Goal: Task Accomplishment & Management: Use online tool/utility

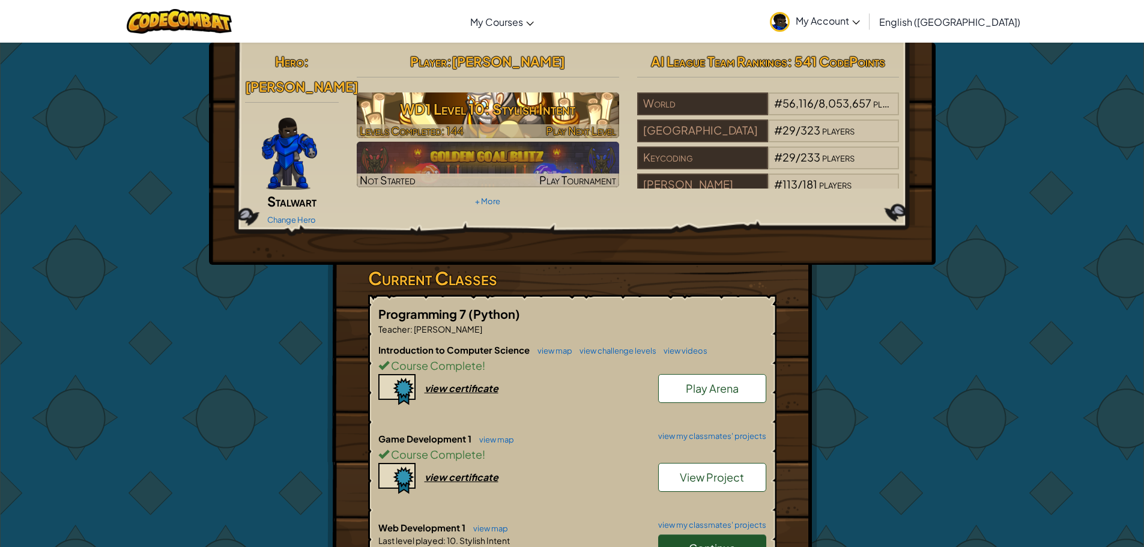
drag, startPoint x: 533, startPoint y: 112, endPoint x: 536, endPoint y: 106, distance: 7.0
click at [533, 112] on h3 "WD1 Level 10: Stylish Intent" at bounding box center [488, 109] width 263 height 27
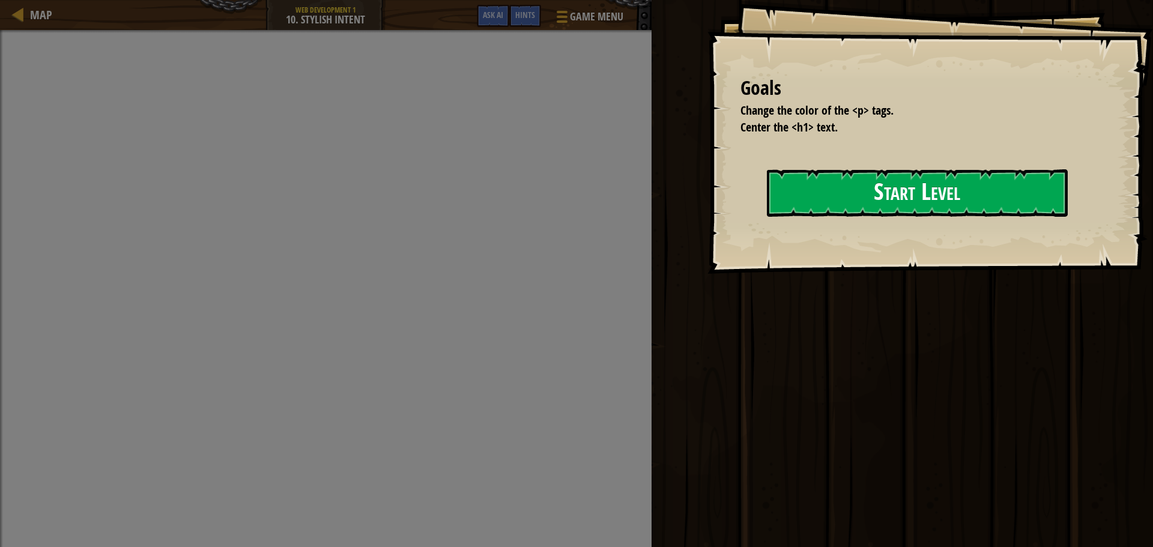
click at [849, 201] on button "Start Level" at bounding box center [917, 192] width 301 height 47
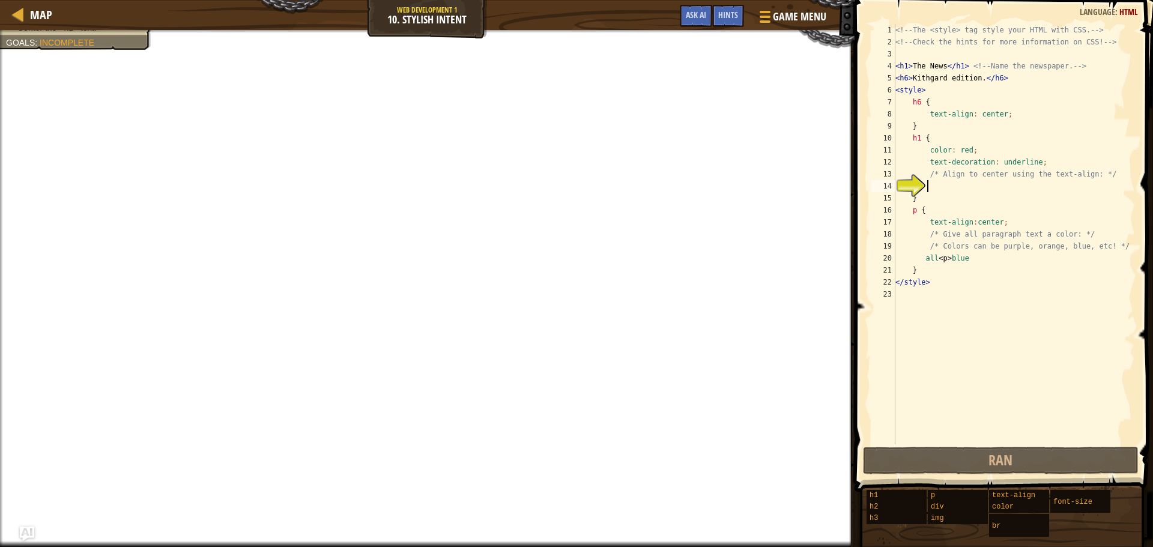
click at [933, 214] on div "<!-- The <style> tag style your HTML with CSS. --> <!-- Check the hints for mor…" at bounding box center [1014, 246] width 242 height 445
click at [936, 271] on div "<!-- The <style> tag style your HTML with CSS. --> <!-- Check the hints for mor…" at bounding box center [1014, 246] width 242 height 445
click at [935, 205] on div "<!-- The <style> tag style your HTML with CSS. --> <!-- Check the hints for mor…" at bounding box center [1014, 246] width 242 height 445
click at [939, 277] on div "<!-- The <style> tag style your HTML with CSS. --> <!-- Check the hints for mor…" at bounding box center [1014, 246] width 242 height 445
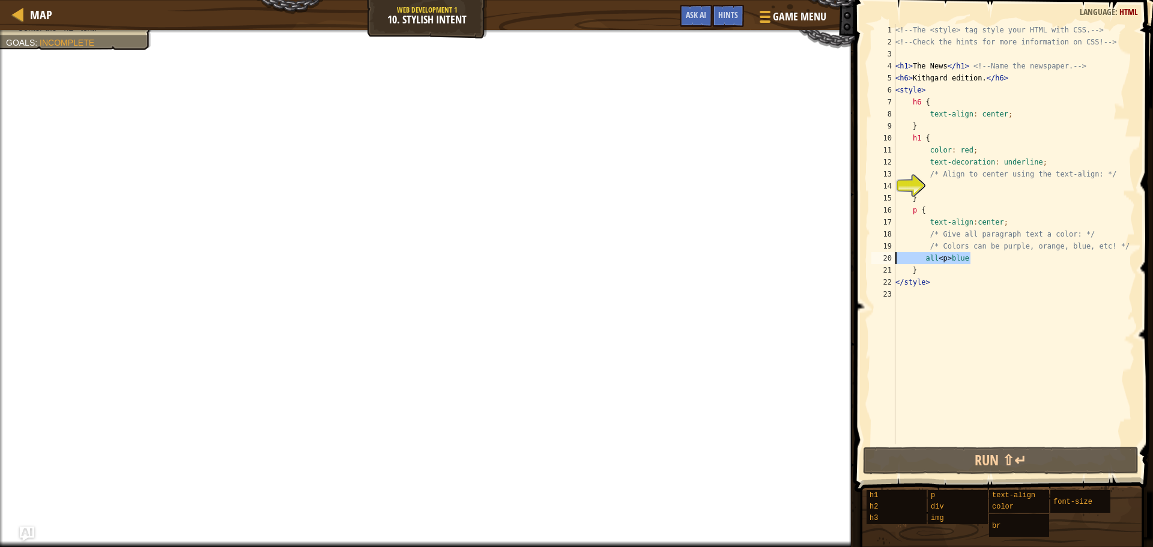
drag, startPoint x: 977, startPoint y: 261, endPoint x: 886, endPoint y: 263, distance: 91.3
click at [886, 263] on div "</style> 1 2 3 4 5 6 7 8 9 10 11 12 13 14 15 16 17 18 19 20 21 22 23 <!-- The <…" at bounding box center [1002, 234] width 266 height 421
type textarea "all <p>blue"
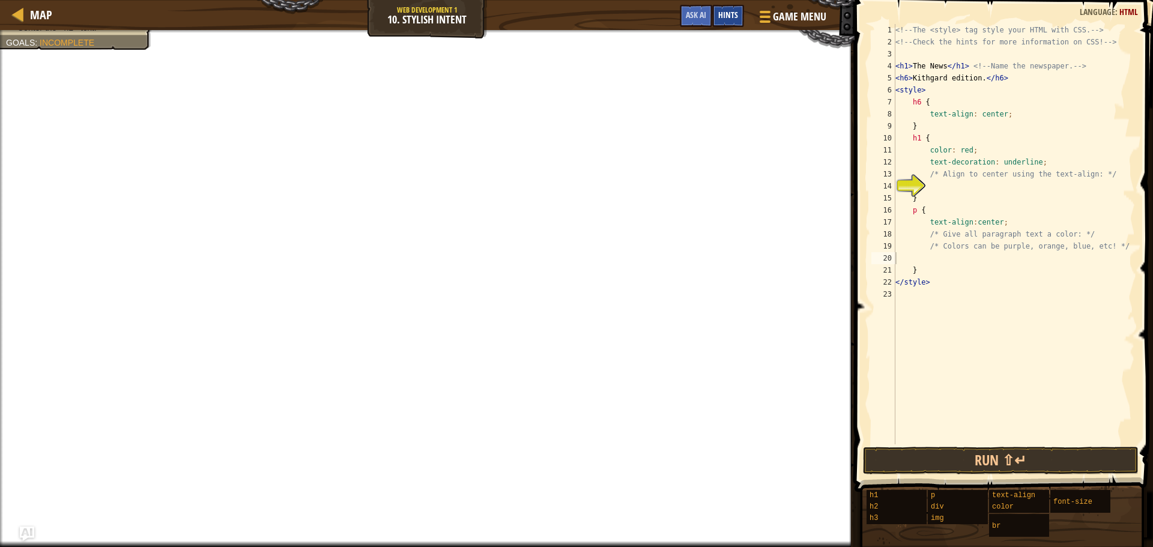
click at [737, 16] on span "Hints" at bounding box center [729, 14] width 20 height 11
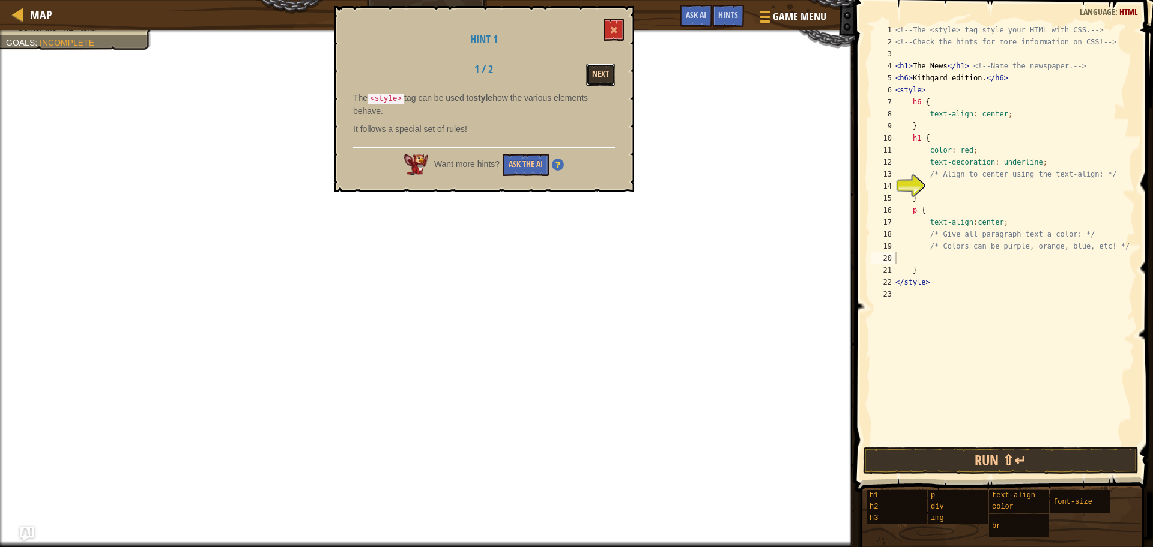
click at [600, 68] on button "Next" at bounding box center [600, 75] width 29 height 22
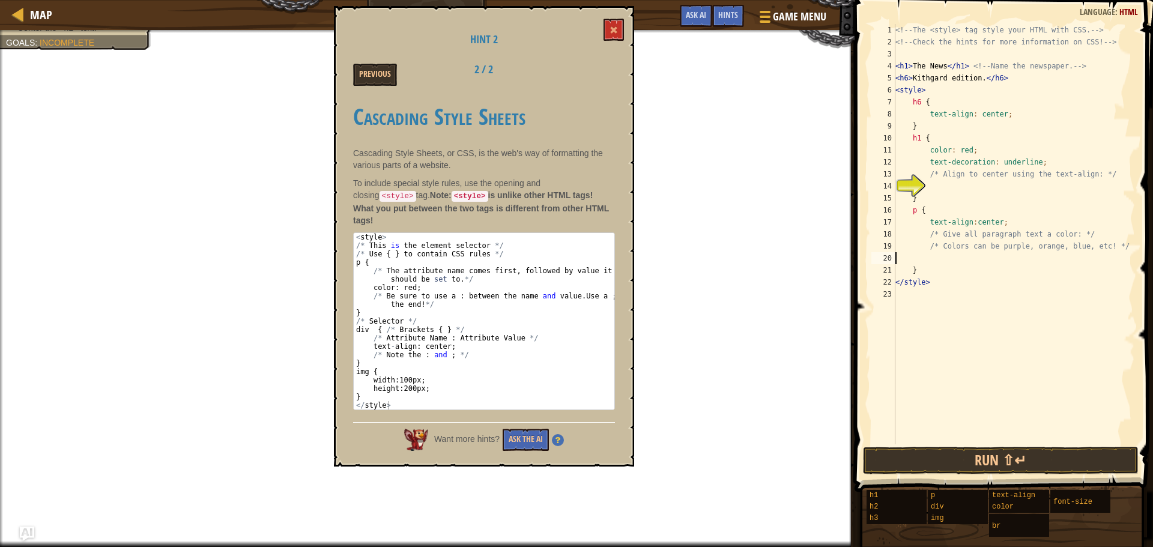
click at [939, 255] on div "<!-- The <style> tag style your HTML with CSS. --> <!-- Check the hints for mor…" at bounding box center [1014, 246] width 242 height 445
type textarea "color : red;"
click at [952, 447] on button "Run ⇧↵" at bounding box center [1001, 461] width 276 height 28
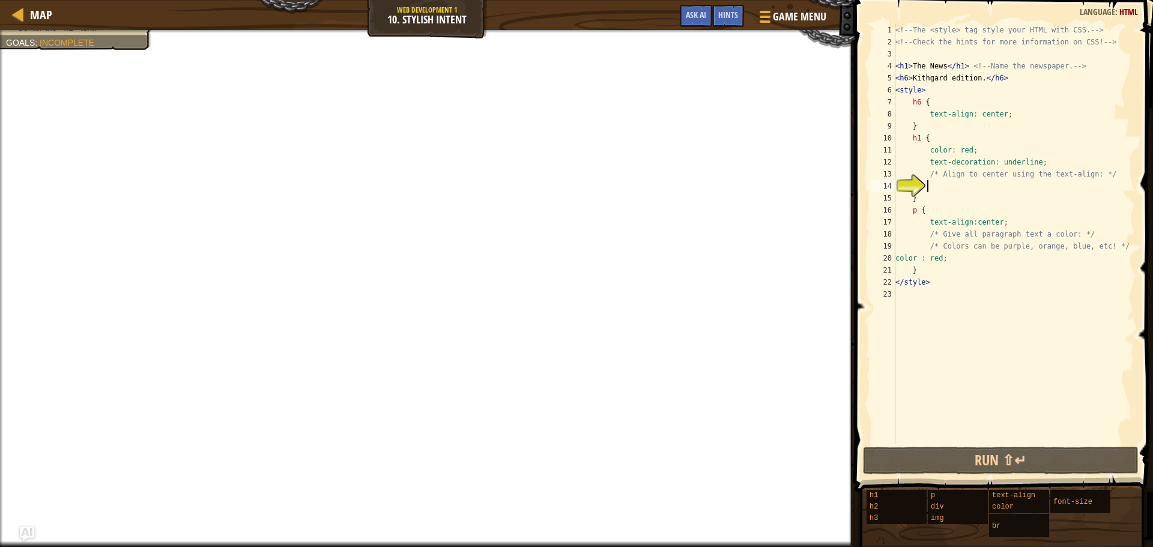
click at [967, 189] on div "<!-- The <style> tag style your HTML with CSS. --> <!-- Check the hints for mor…" at bounding box center [1014, 246] width 242 height 445
click at [732, 10] on span "Hints" at bounding box center [729, 14] width 20 height 11
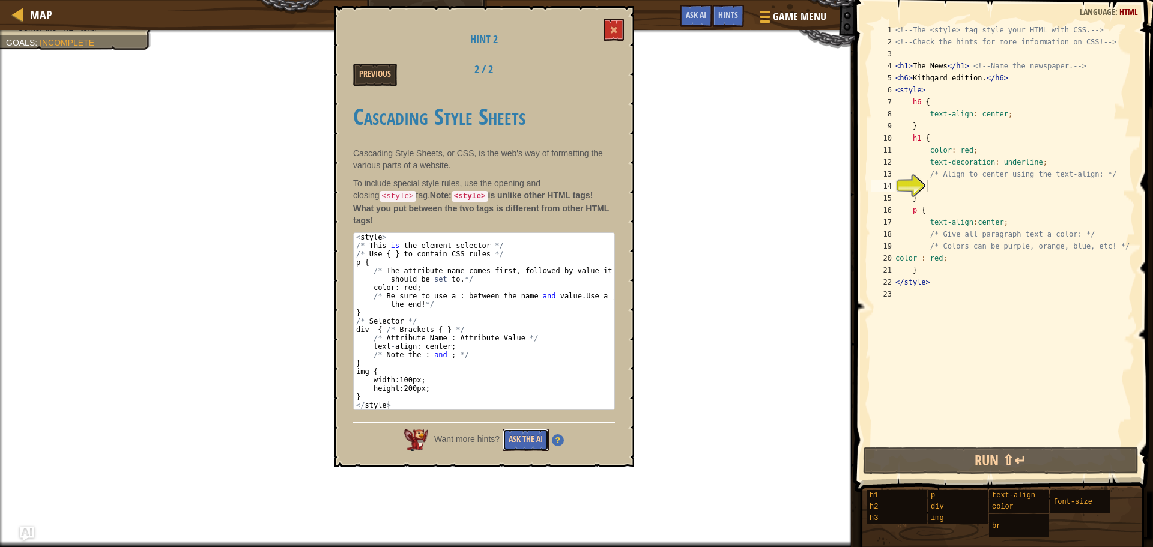
click at [532, 429] on button "Ask the AI" at bounding box center [526, 440] width 46 height 22
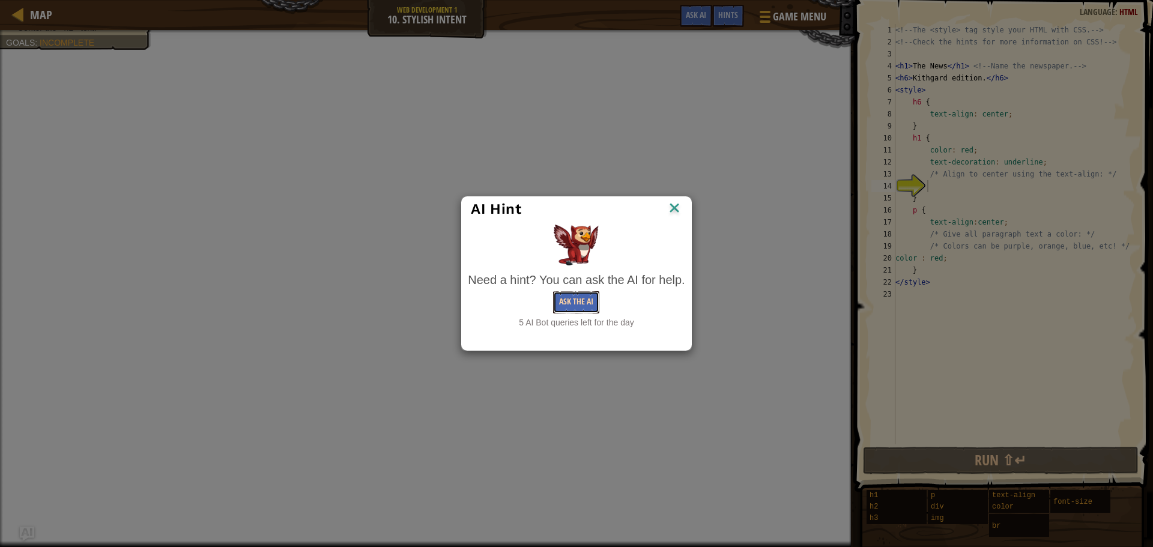
click at [586, 303] on button "Ask the AI" at bounding box center [576, 302] width 46 height 22
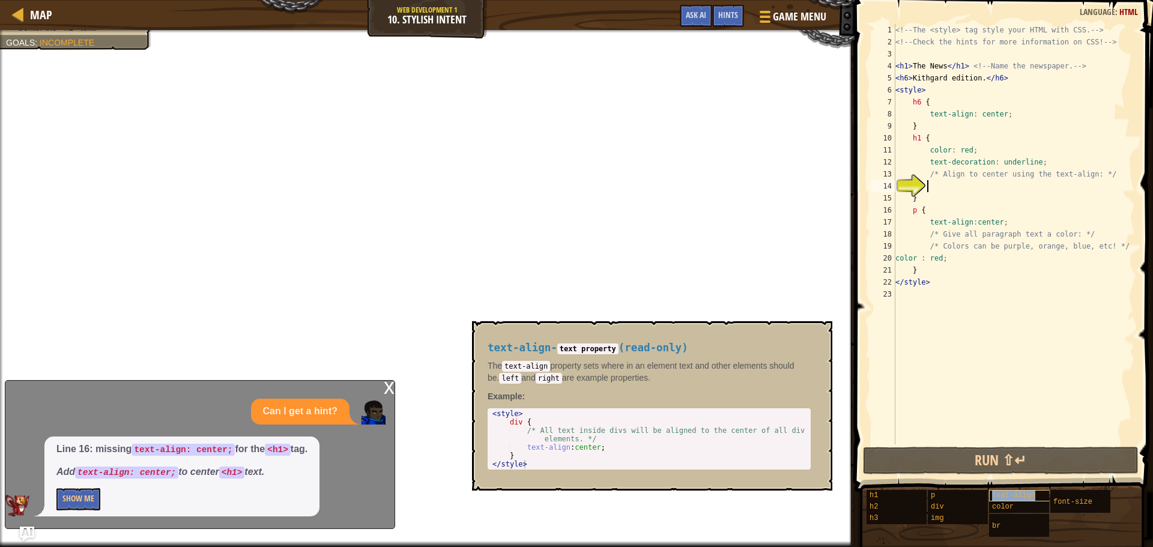
click at [1009, 495] on span "text-align" at bounding box center [1013, 495] width 43 height 8
click at [1001, 496] on span "text-align" at bounding box center [1013, 495] width 43 height 8
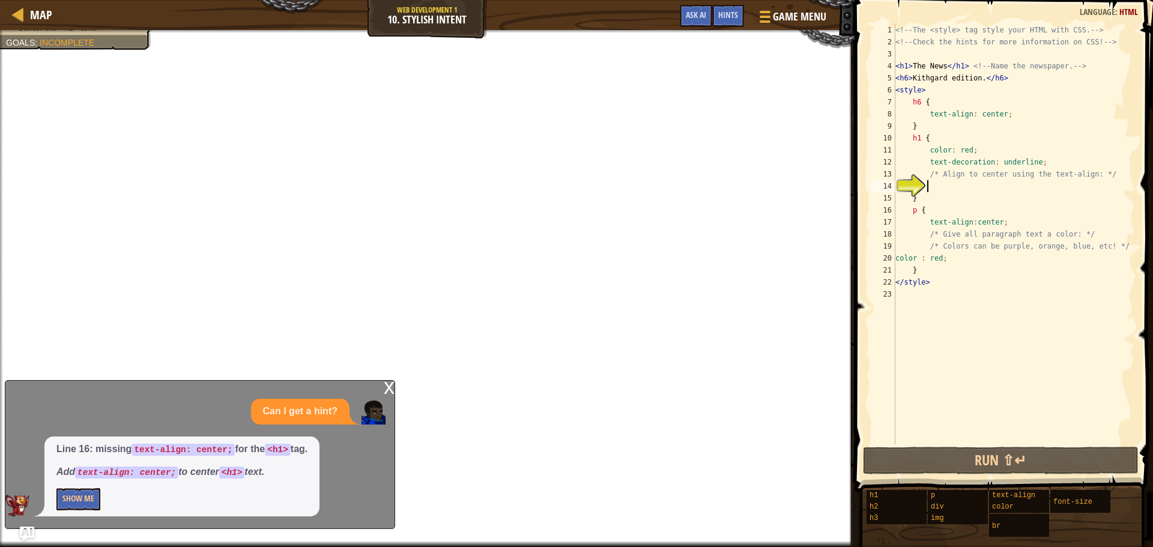
click at [950, 192] on div "<!-- The <style> tag style your HTML with CSS. --> <!-- Check the hints for mor…" at bounding box center [1014, 246] width 242 height 445
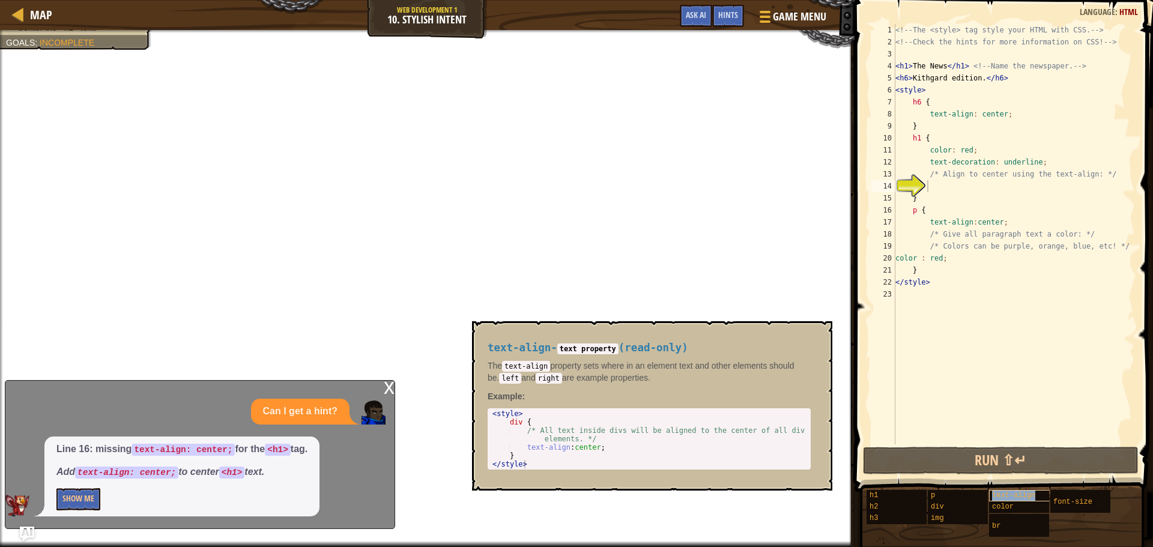
click at [1027, 499] on span "text-align" at bounding box center [1013, 495] width 43 height 8
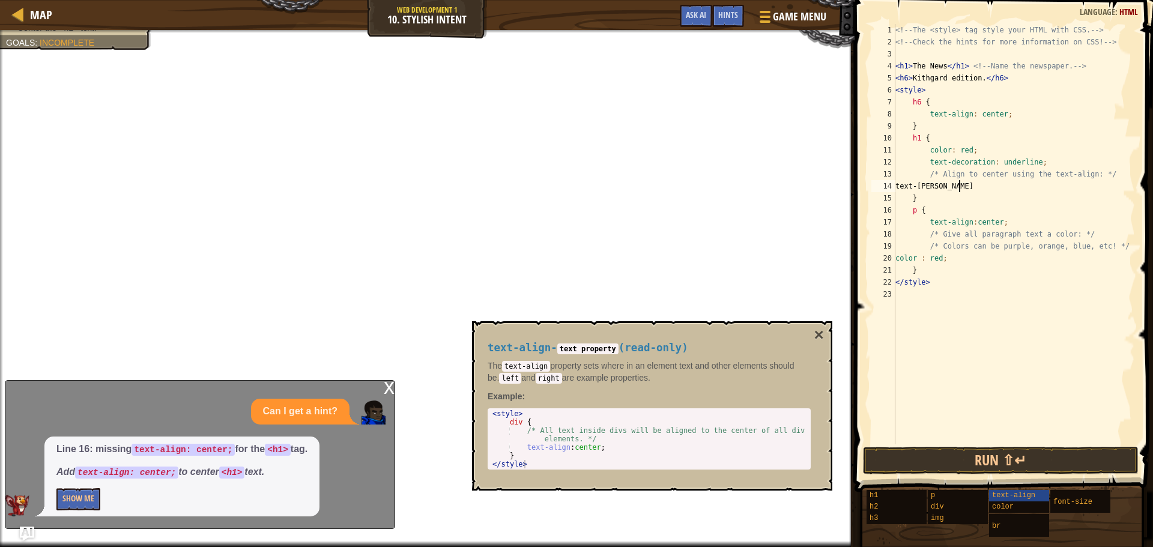
scroll to position [5, 5]
click at [822, 334] on button "×" at bounding box center [820, 335] width 10 height 17
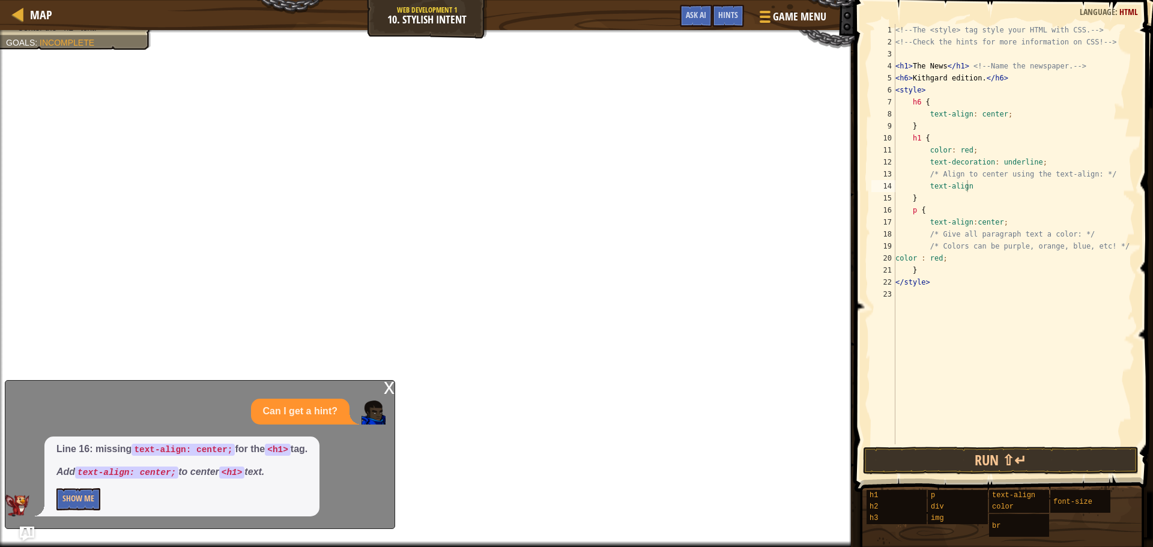
click at [1002, 190] on div "<!-- The <style> tag style your HTML with CSS. --> <!-- Check the hints for mor…" at bounding box center [1014, 246] width 242 height 445
type textarea "text-align:center"
click at [1044, 453] on button "Done" at bounding box center [1067, 461] width 132 height 28
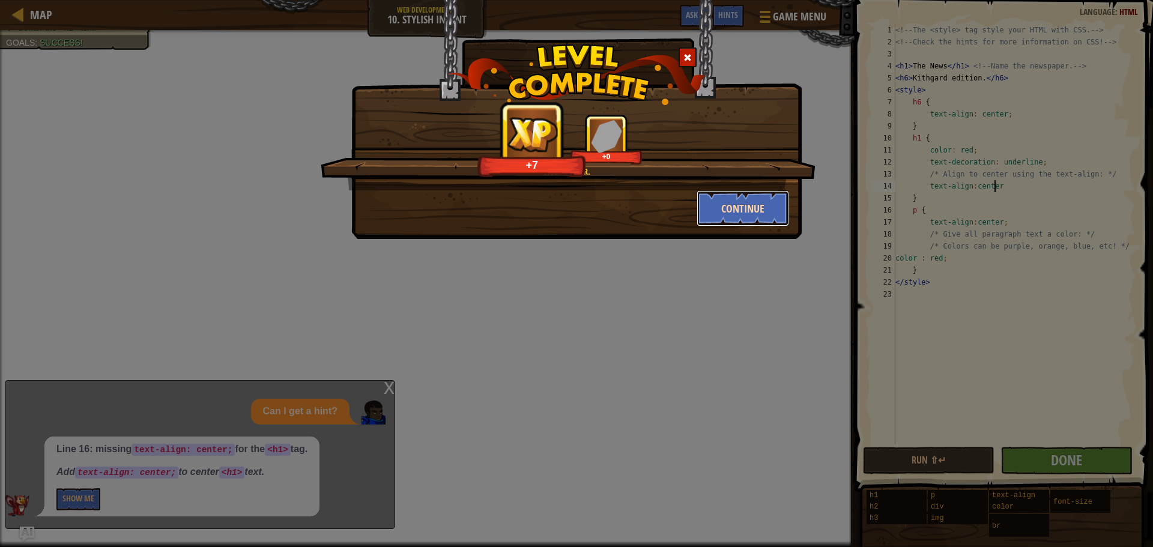
click at [744, 213] on button "Continue" at bounding box center [743, 208] width 93 height 36
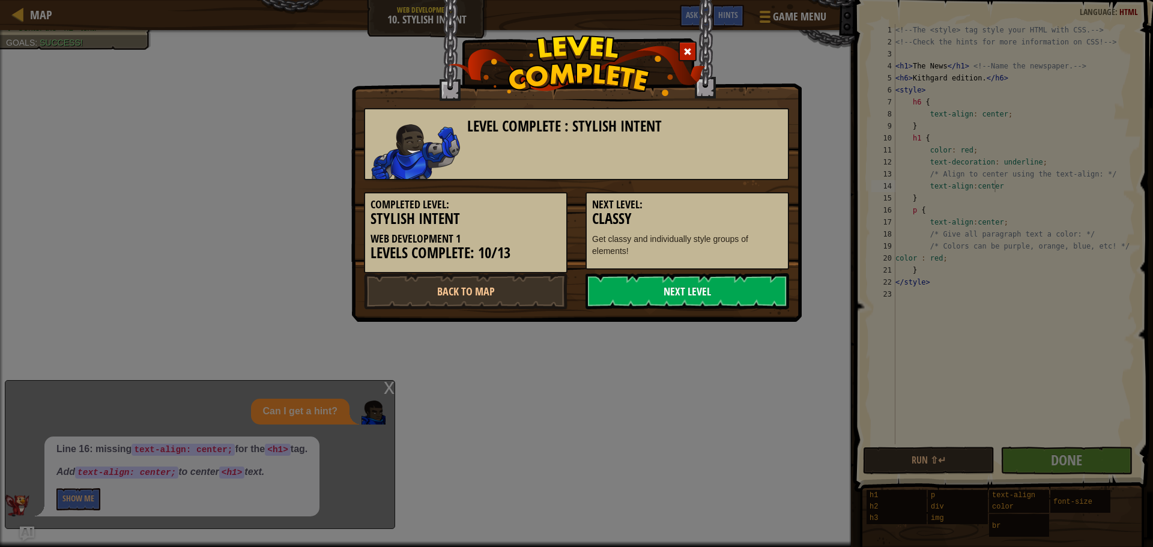
click at [782, 296] on link "Next Level" at bounding box center [688, 291] width 204 height 36
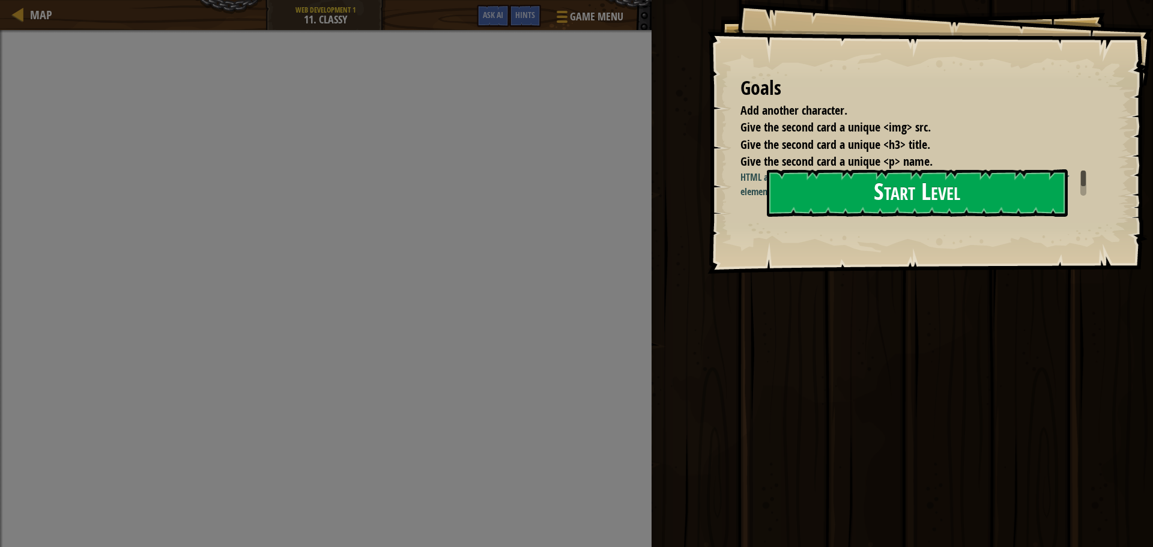
click at [979, 196] on button "Start Level" at bounding box center [917, 192] width 301 height 47
